Goal: Task Accomplishment & Management: Complete application form

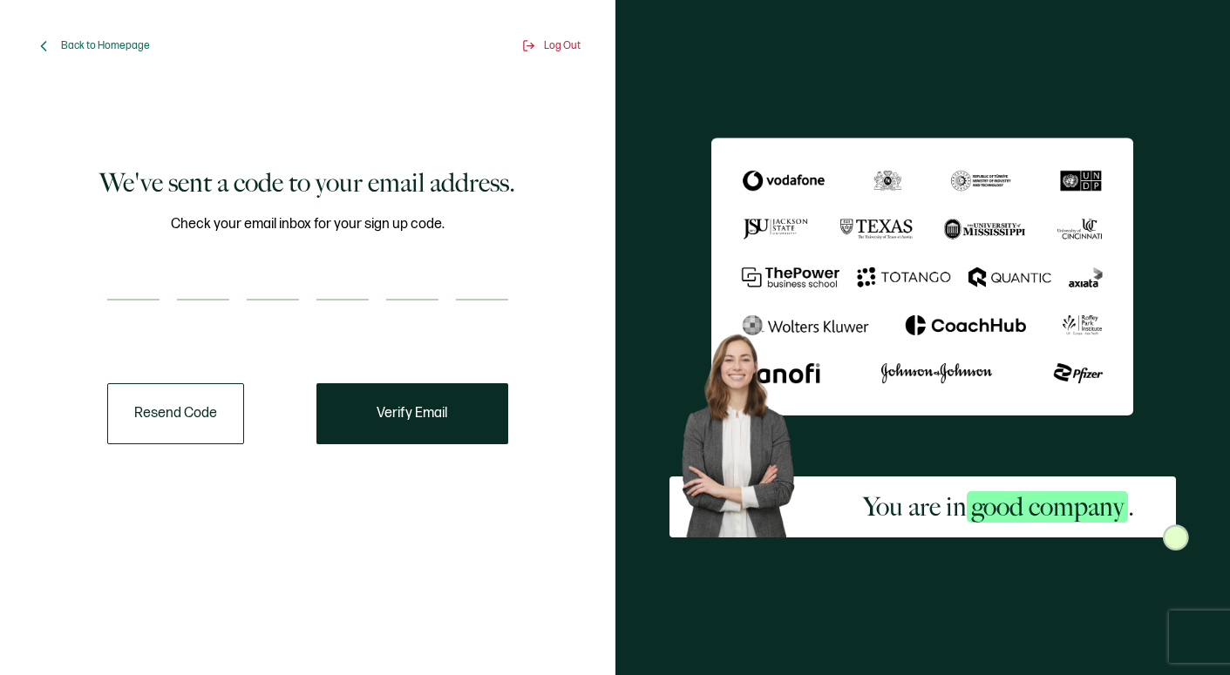
click at [129, 291] on input "number" at bounding box center [133, 283] width 52 height 35
paste input "5"
type input "5"
type input "2"
type input "0"
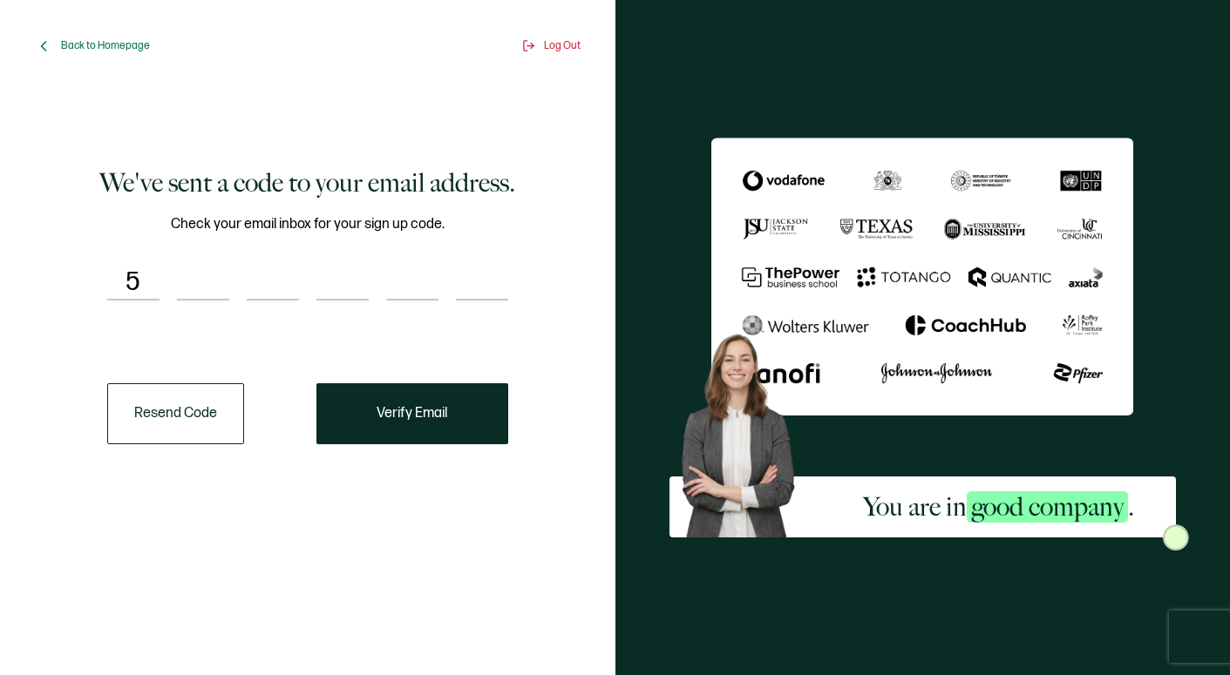
type input "5"
type input "0"
type input "9"
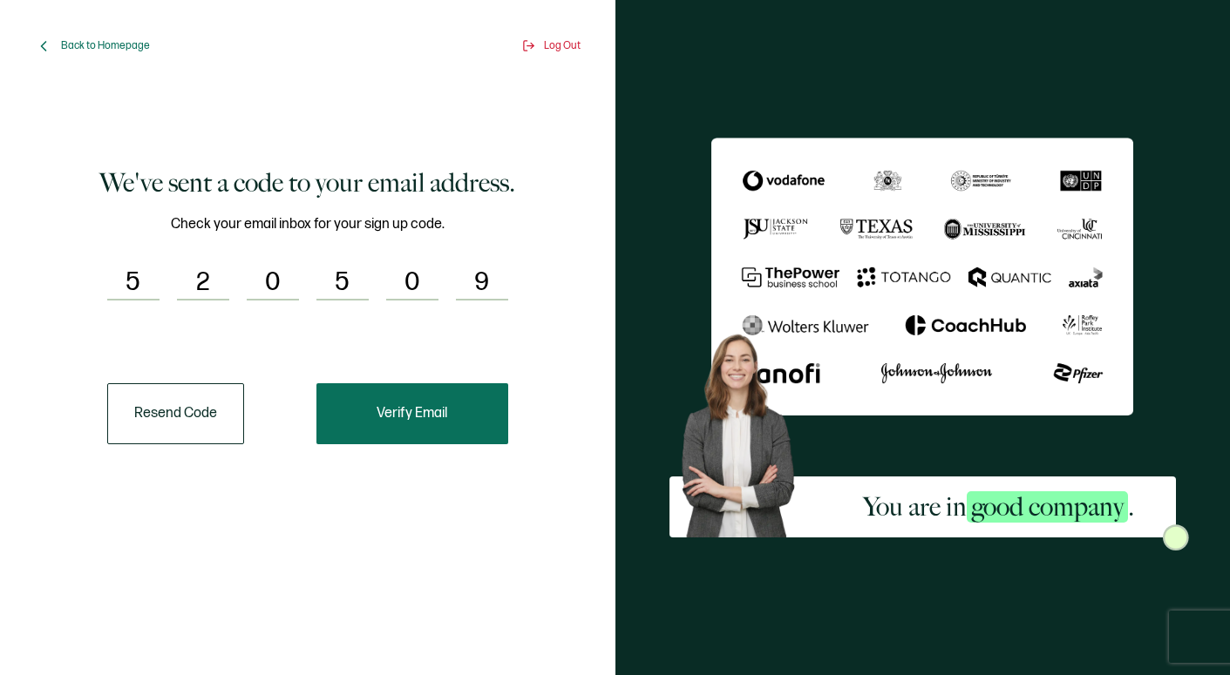
click at [399, 413] on span "Verify Email" at bounding box center [412, 414] width 71 height 14
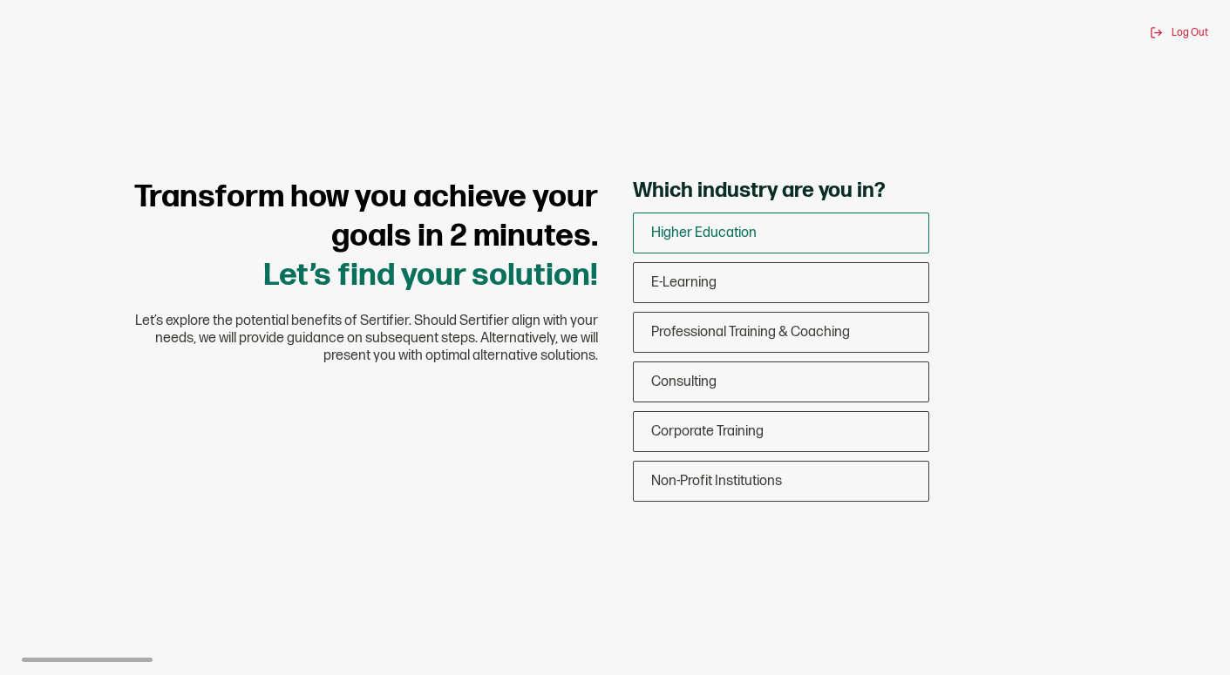
click at [678, 235] on span "Higher Education" at bounding box center [703, 233] width 105 height 17
click at [0, 0] on input "Higher Education" at bounding box center [0, 0] width 0 height 0
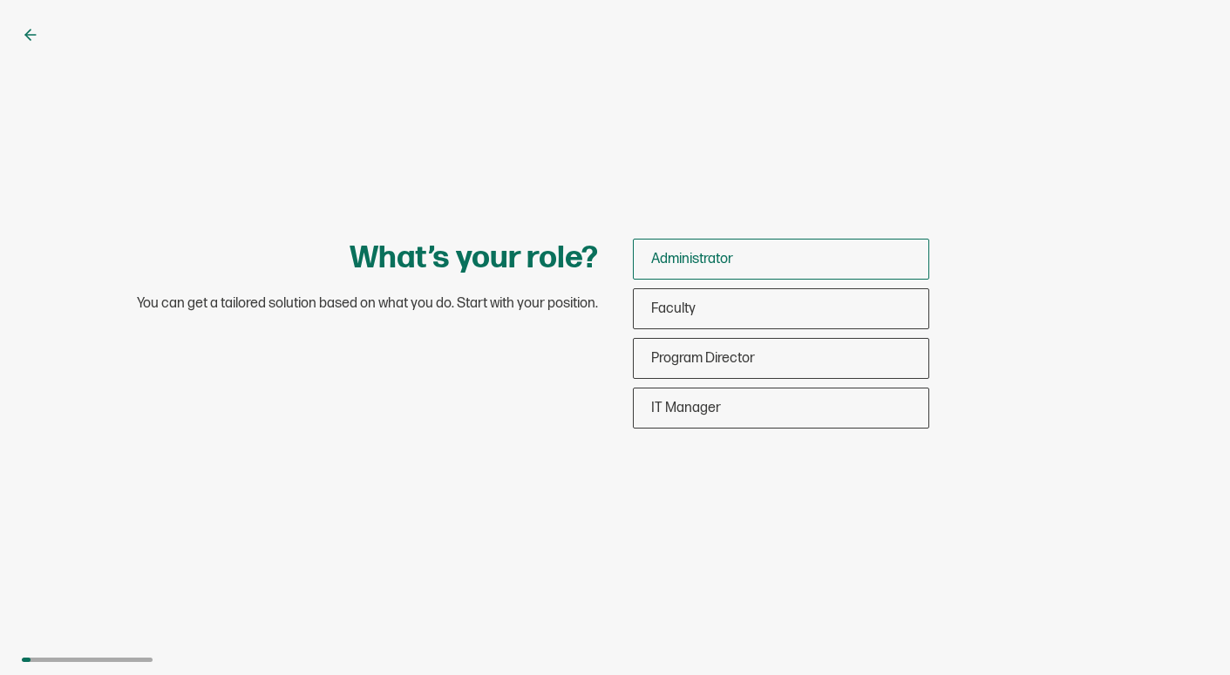
click at [690, 259] on span "Administrator" at bounding box center [692, 259] width 82 height 17
click at [0, 0] on input "Administrator" at bounding box center [0, 0] width 0 height 0
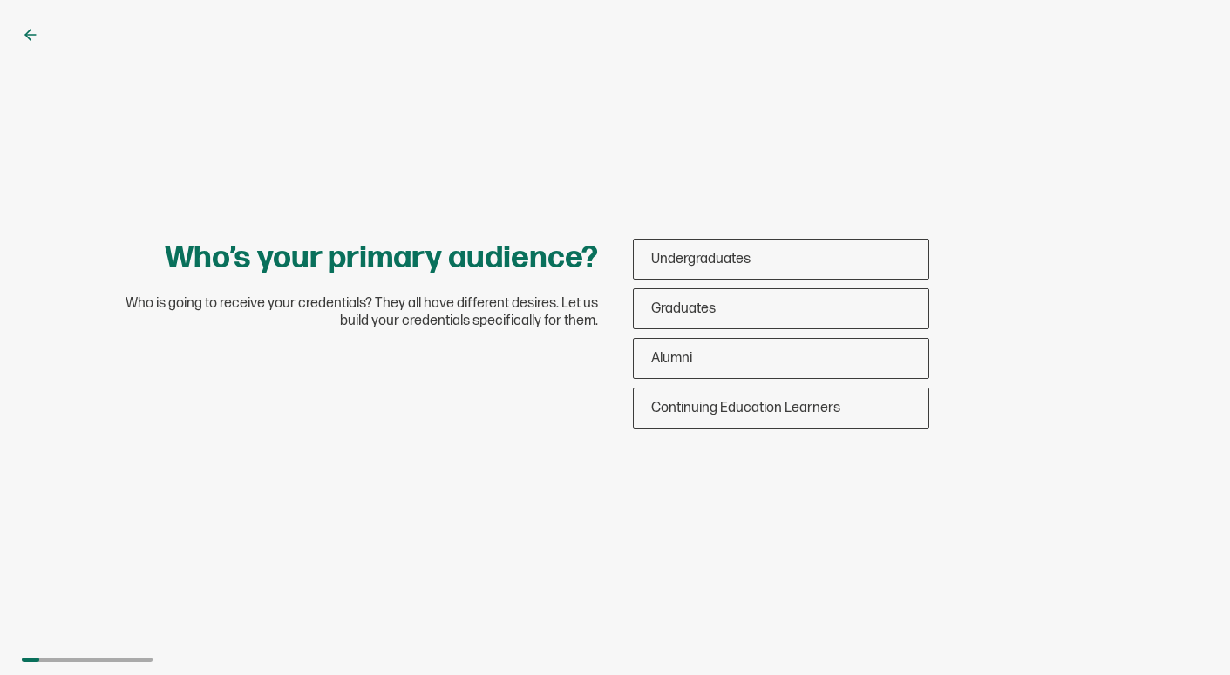
click at [690, 259] on span "Undergraduates" at bounding box center [700, 259] width 99 height 17
click at [0, 0] on input "Undergraduates" at bounding box center [0, 0] width 0 height 0
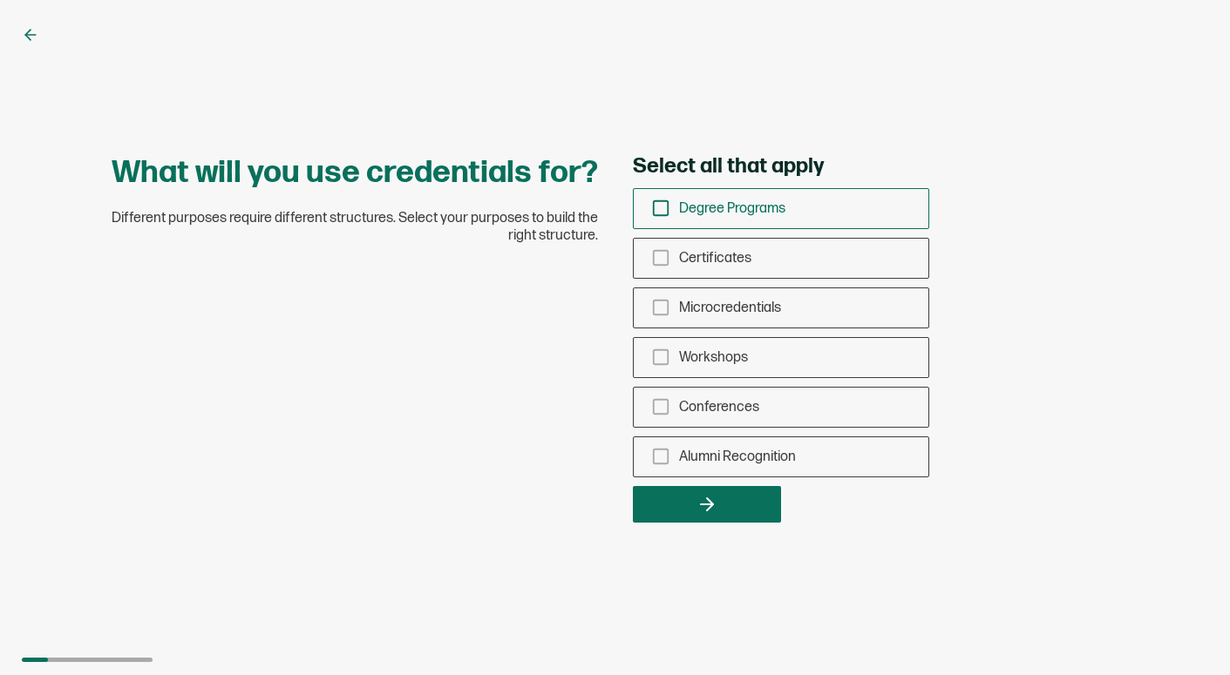
click at [663, 207] on icon "checkbox-group" at bounding box center [660, 208] width 19 height 19
click at [0, 0] on input "Degree Programs" at bounding box center [0, 0] width 0 height 0
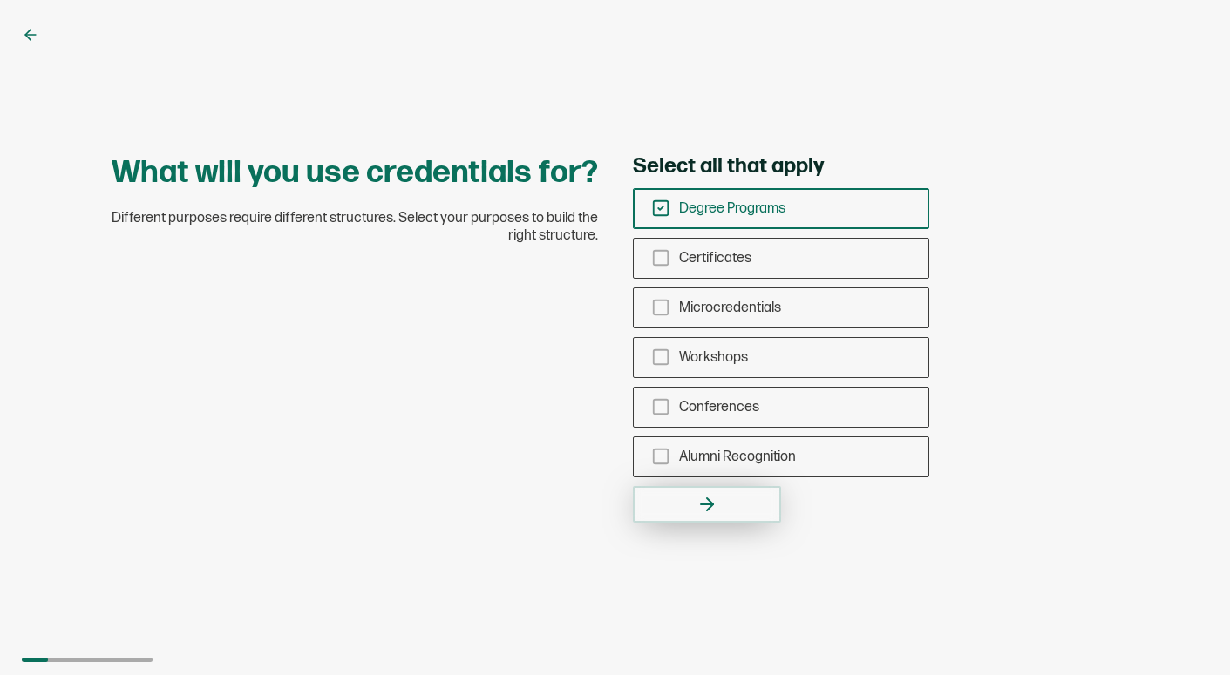
click at [702, 502] on icon "button" at bounding box center [706, 504] width 21 height 21
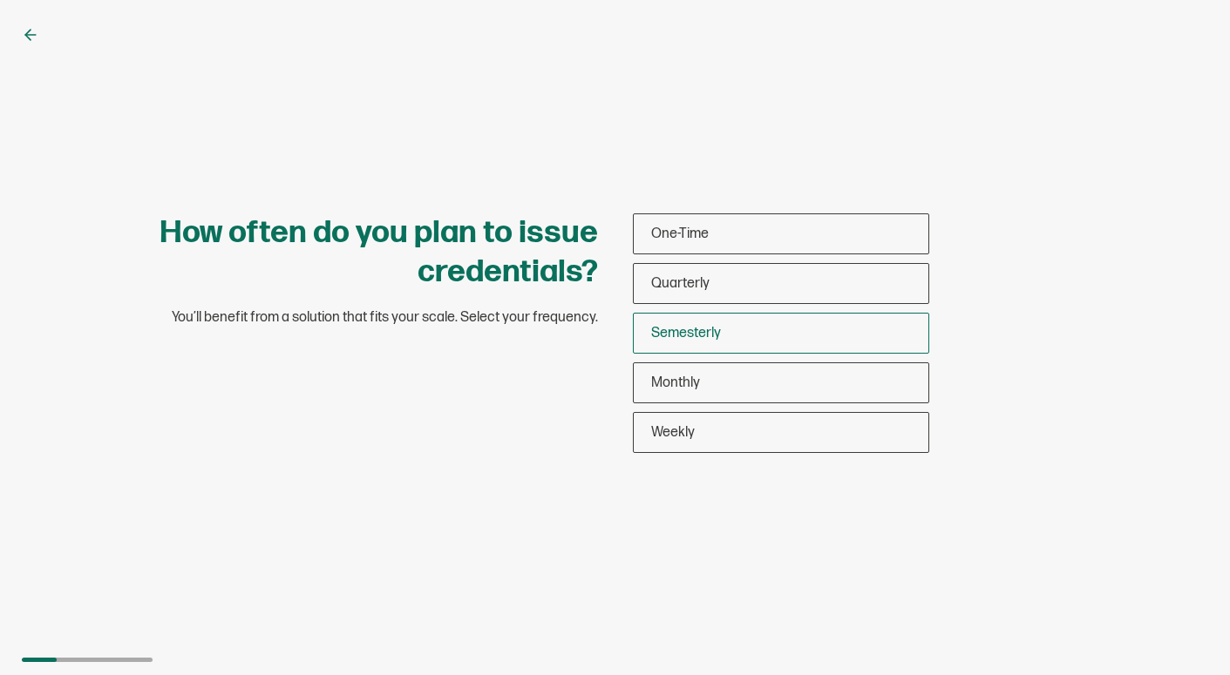
click at [704, 338] on span "Semesterly" at bounding box center [686, 333] width 70 height 17
click at [0, 0] on input "Semesterly" at bounding box center [0, 0] width 0 height 0
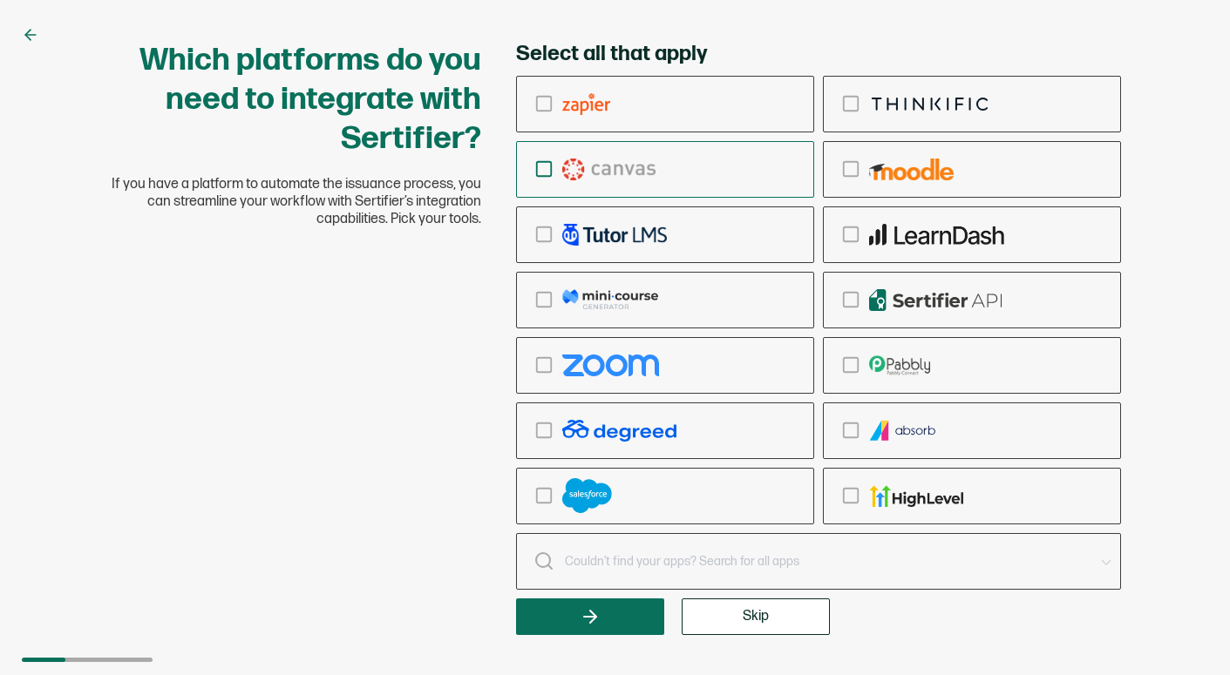
click at [621, 168] on img "checkbox-group" at bounding box center [609, 170] width 94 height 22
click at [0, 0] on input "checkbox-group" at bounding box center [0, 0] width 0 height 0
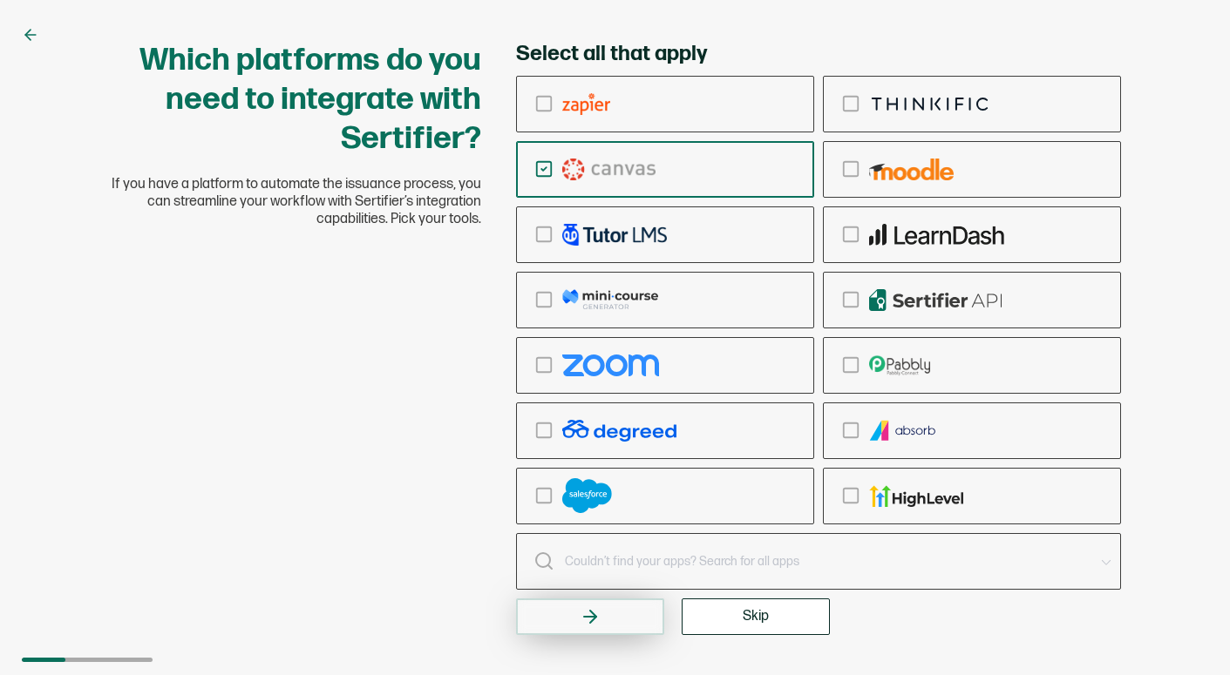
click at [577, 614] on button "button" at bounding box center [590, 617] width 148 height 37
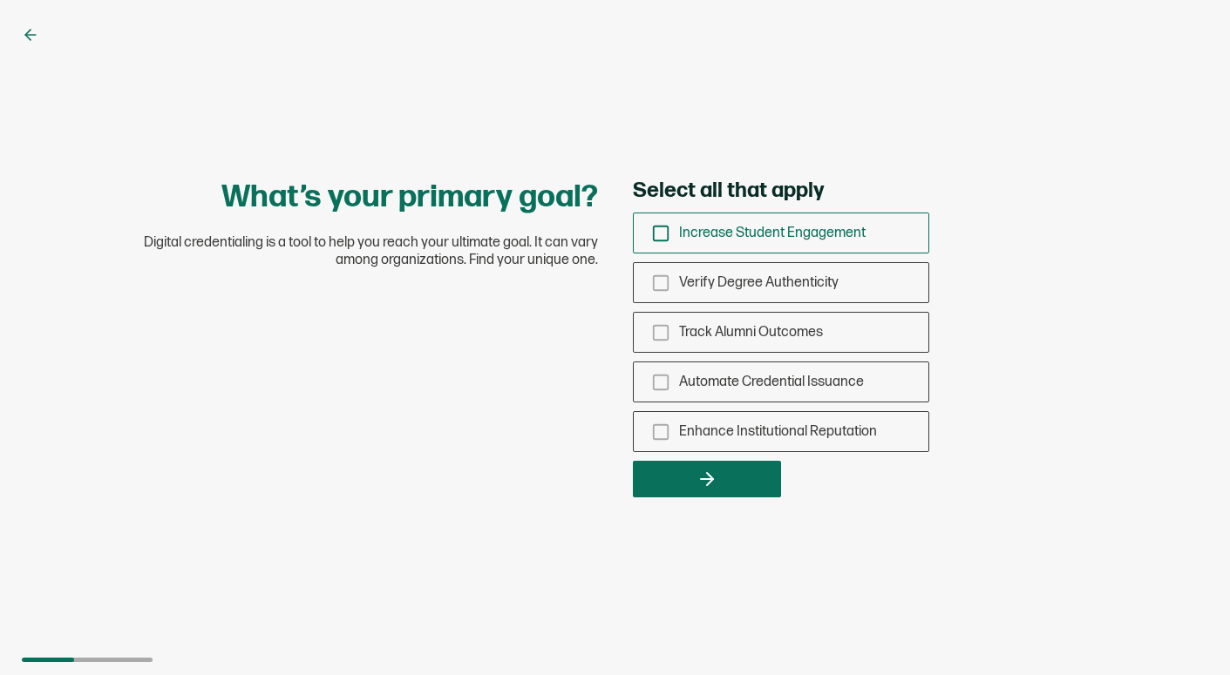
click at [658, 234] on icon "checkbox-group" at bounding box center [660, 233] width 19 height 19
click at [0, 0] on input "Increase Student Engagement" at bounding box center [0, 0] width 0 height 0
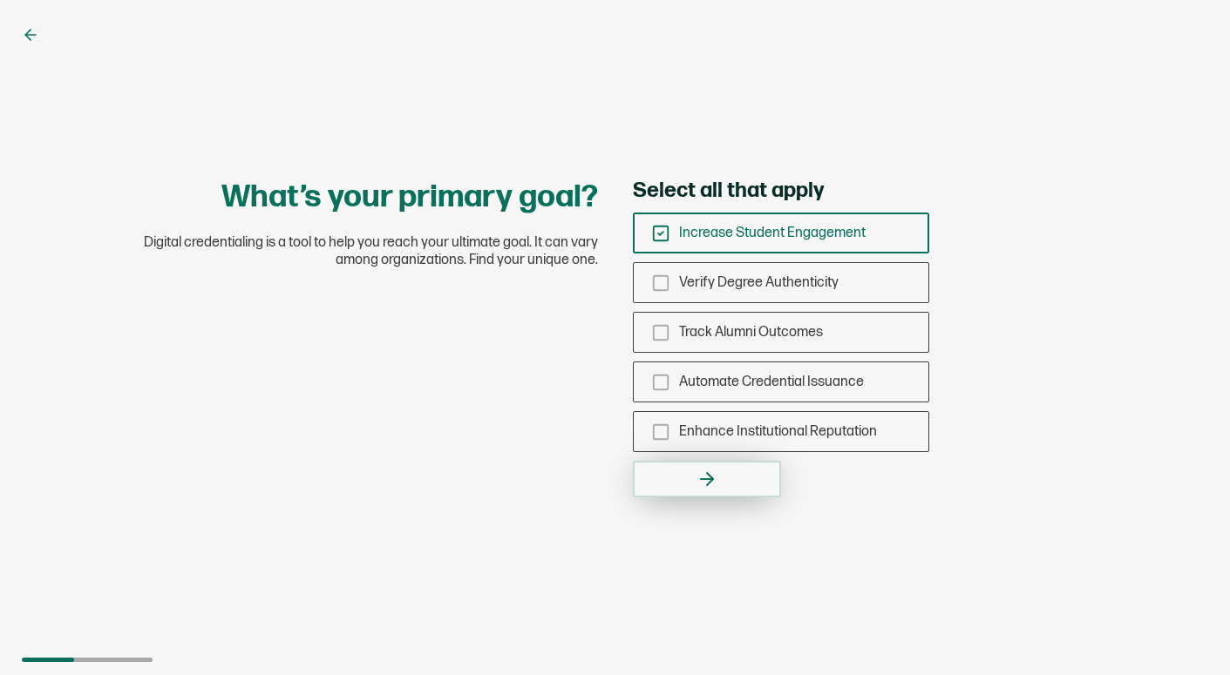
click at [695, 487] on button "button" at bounding box center [707, 479] width 148 height 37
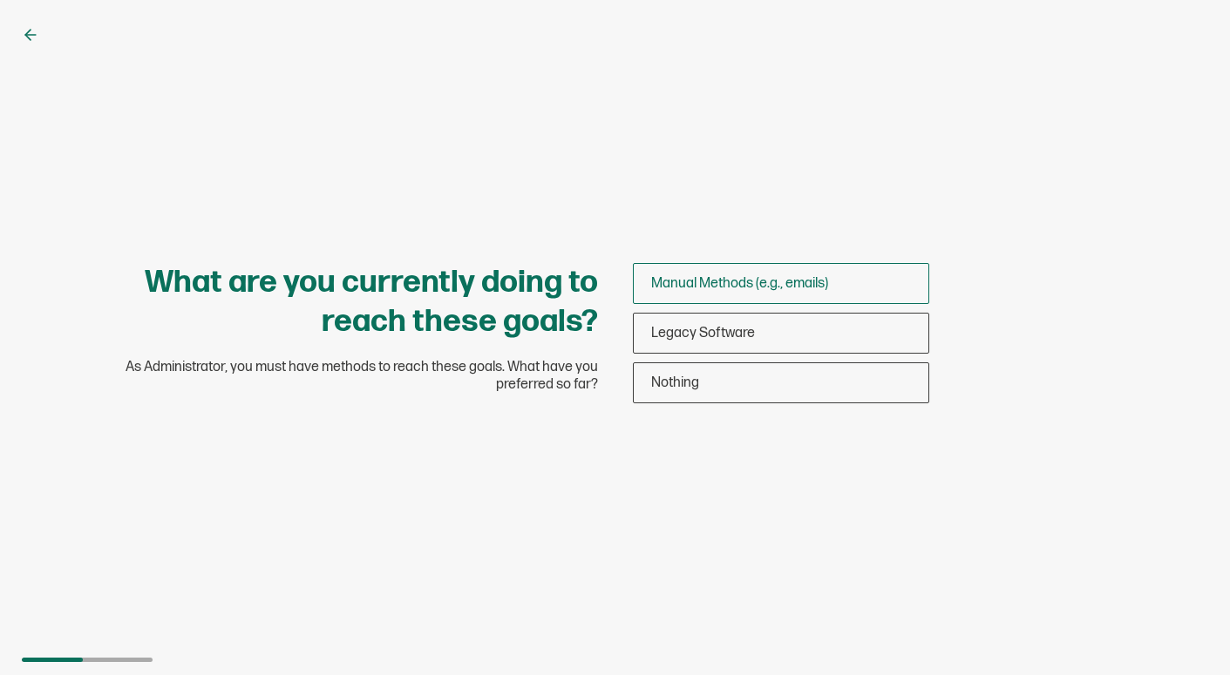
click at [695, 284] on span "Manual Methods (e.g., emails)" at bounding box center [739, 283] width 177 height 17
click at [0, 0] on input "Manual Methods (e.g., emails)" at bounding box center [0, 0] width 0 height 0
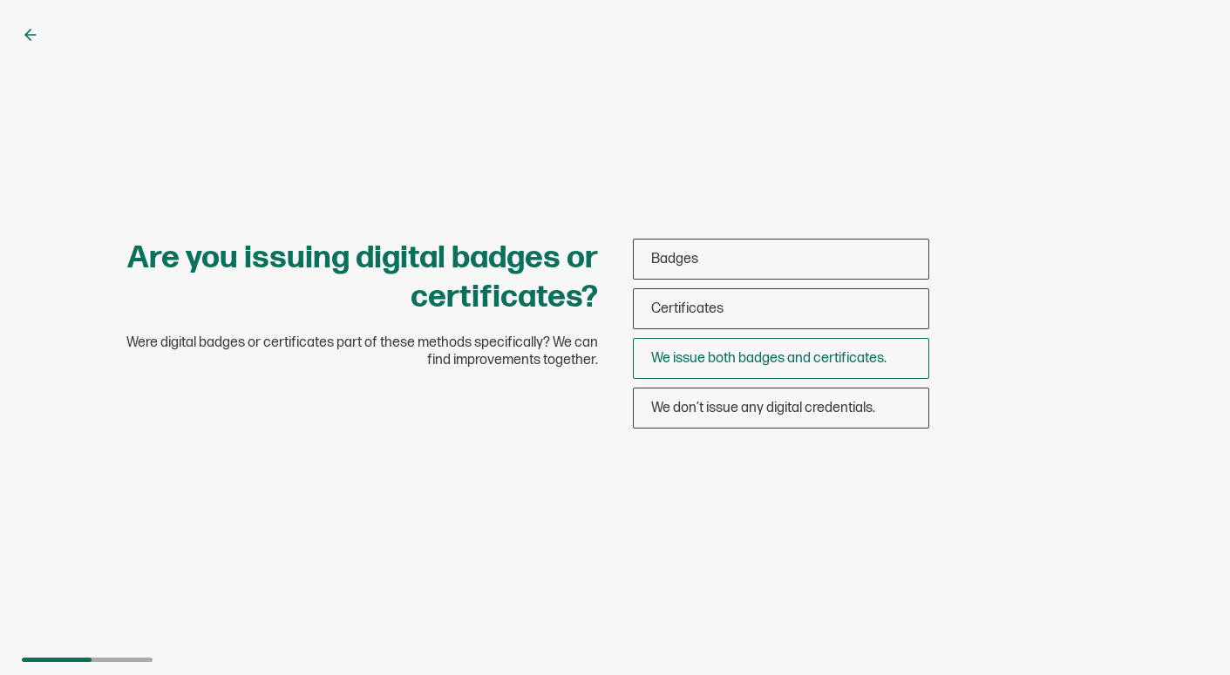
click at [682, 361] on span "We issue both badges and certificates." at bounding box center [768, 358] width 235 height 17
click at [0, 0] on input "We issue both badges and certificates." at bounding box center [0, 0] width 0 height 0
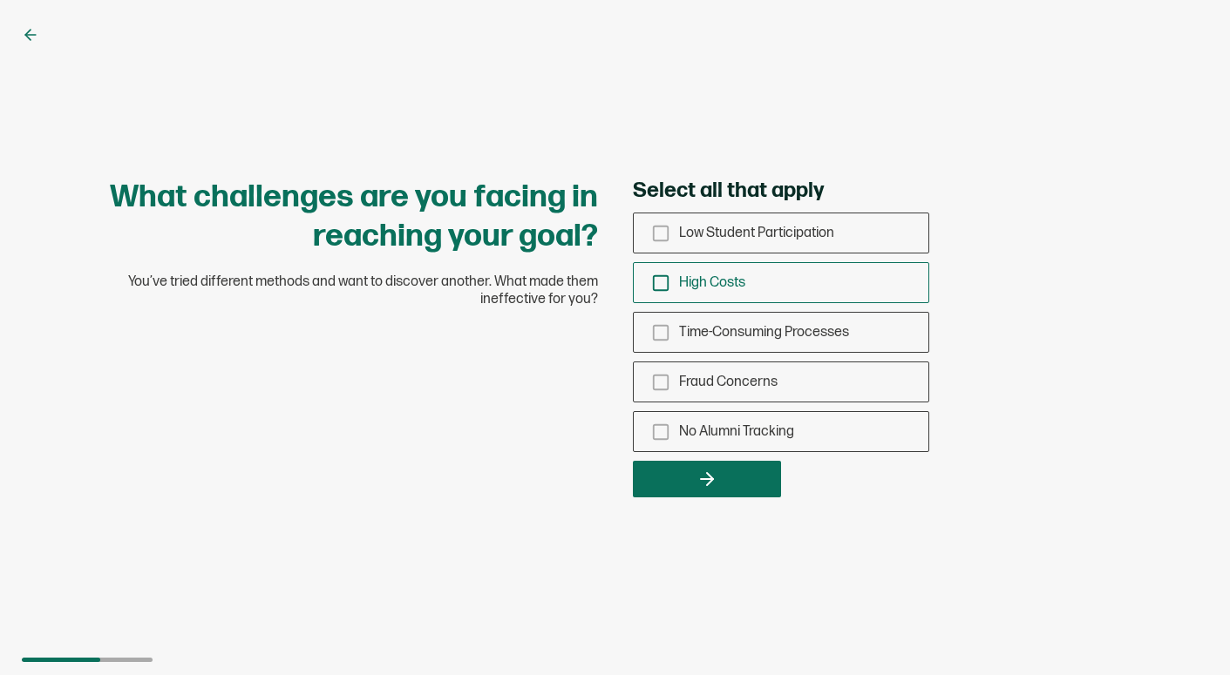
click at [658, 282] on icon "checkbox-group" at bounding box center [660, 283] width 19 height 19
click at [0, 0] on input "High Costs" at bounding box center [0, 0] width 0 height 0
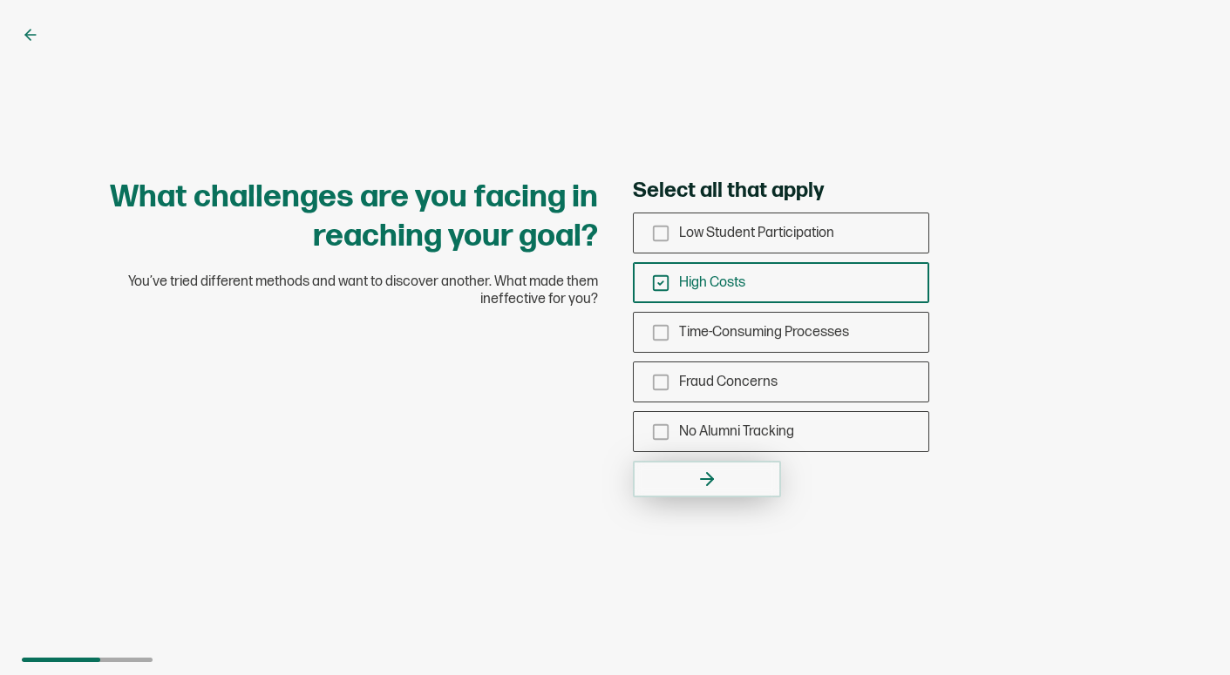
click at [683, 482] on button "button" at bounding box center [707, 479] width 148 height 37
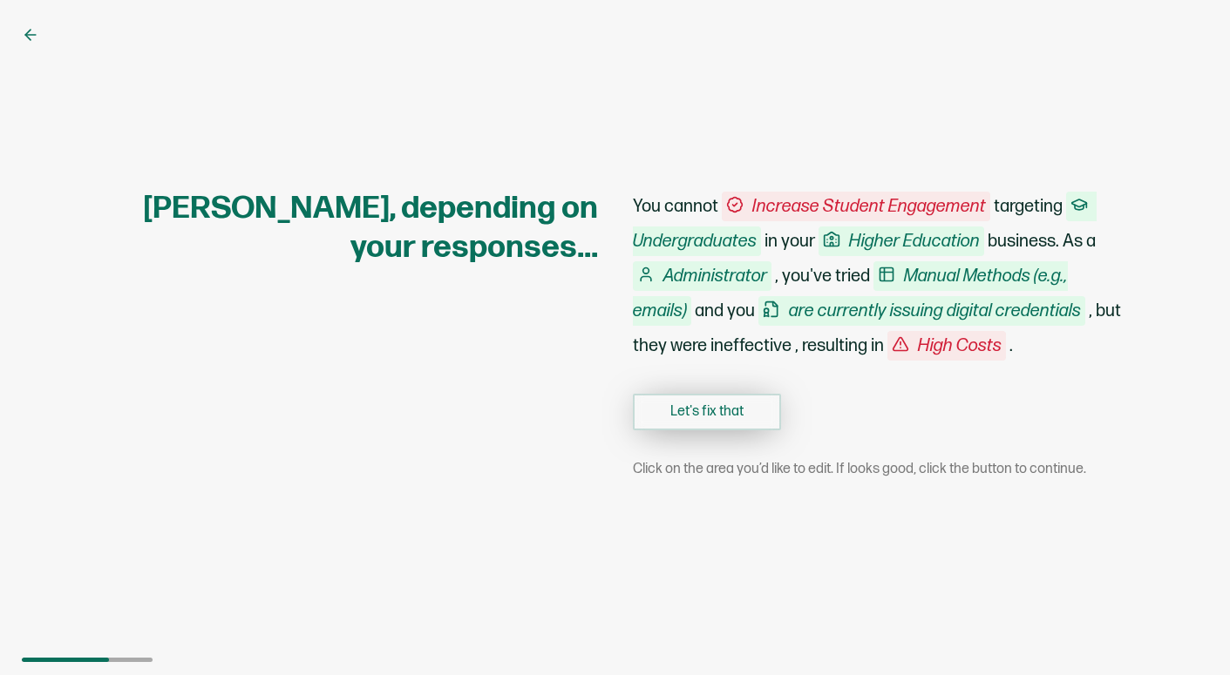
click at [696, 417] on button "Let's fix that" at bounding box center [707, 412] width 148 height 37
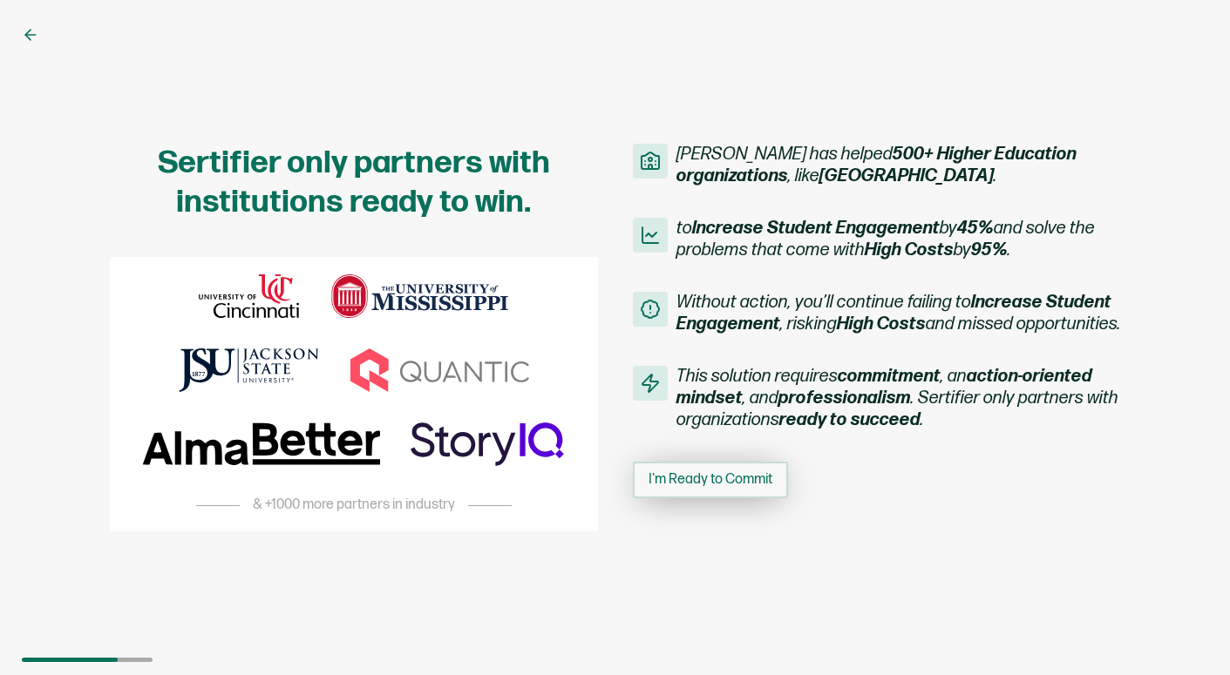
click at [690, 487] on span "I'm Ready to Commit" at bounding box center [710, 480] width 124 height 14
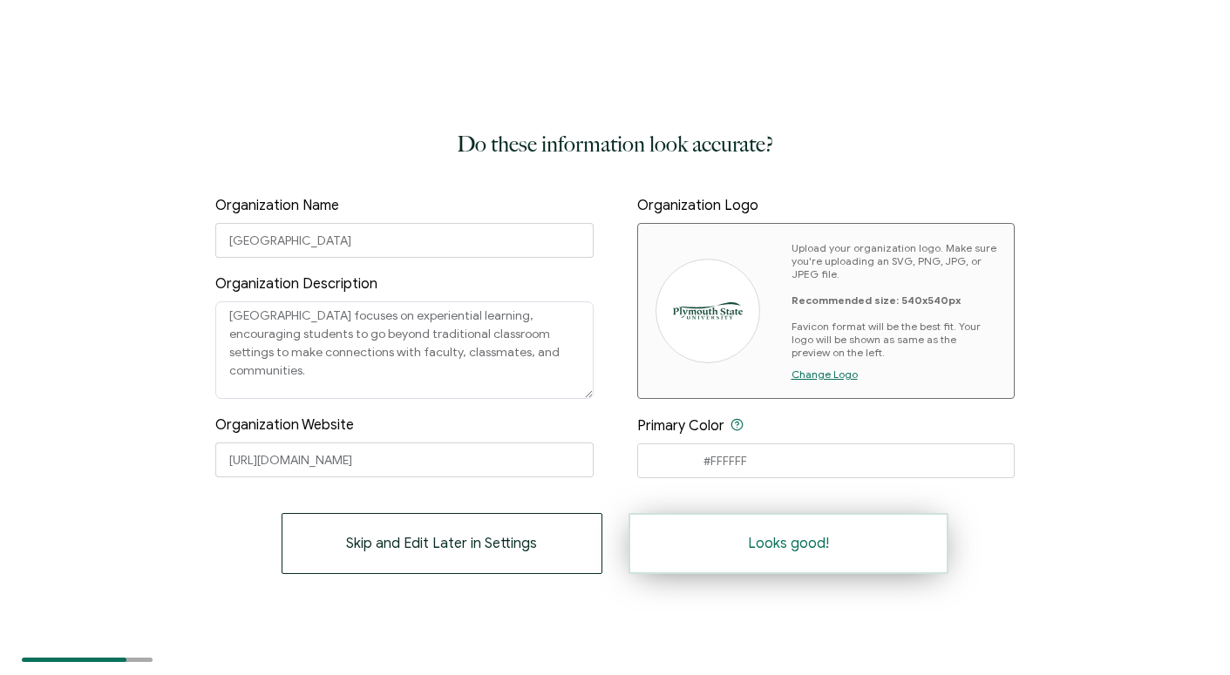
click at [773, 544] on span "Looks good!" at bounding box center [788, 544] width 81 height 14
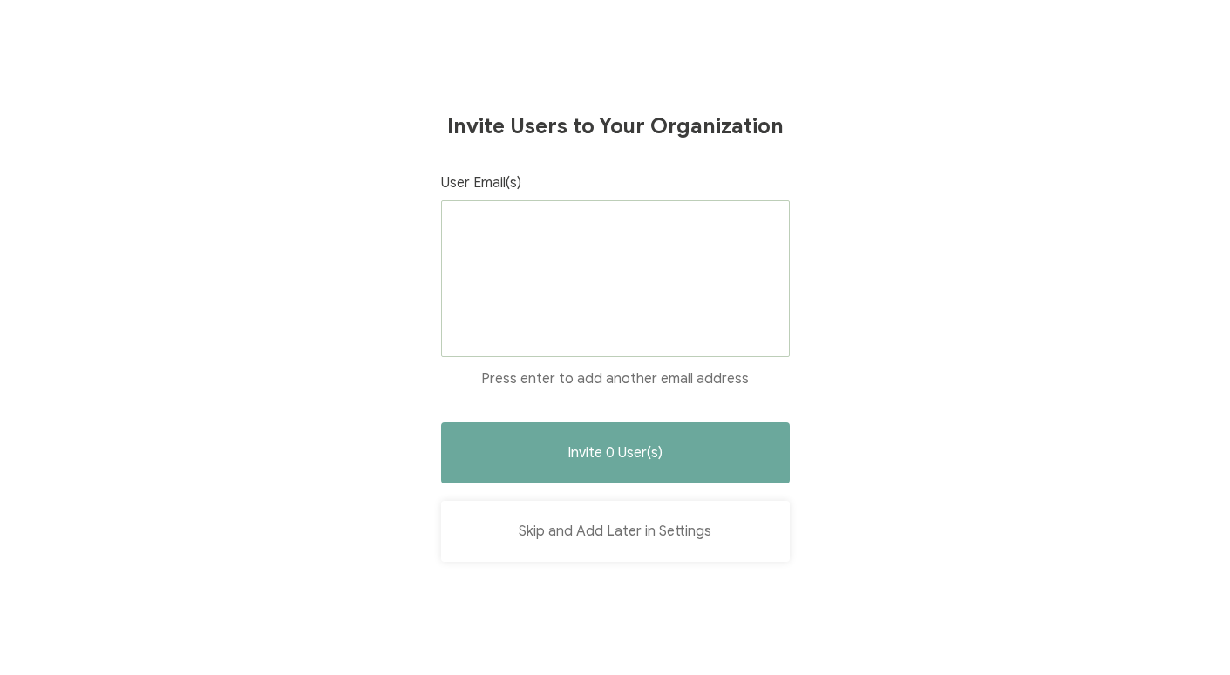
click at [593, 533] on button "Skip and Add Later in Settings" at bounding box center [615, 531] width 349 height 61
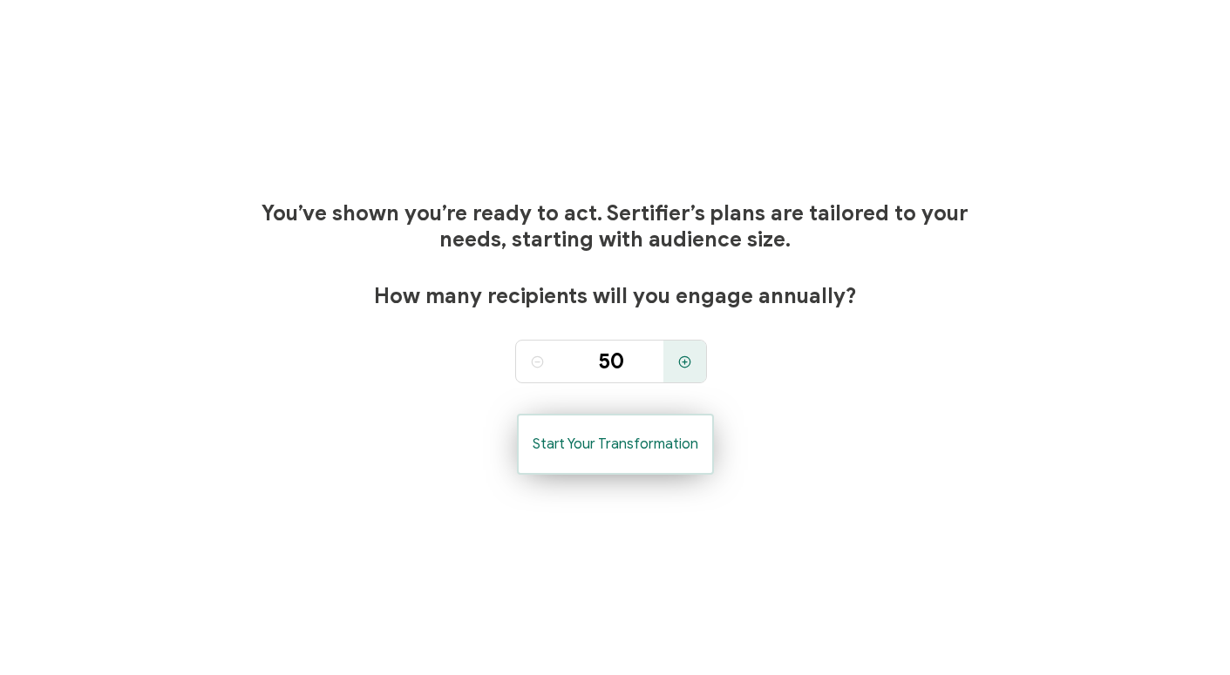
click at [625, 441] on span "Start Your Transformation" at bounding box center [616, 445] width 166 height 14
